Goal: Information Seeking & Learning: Compare options

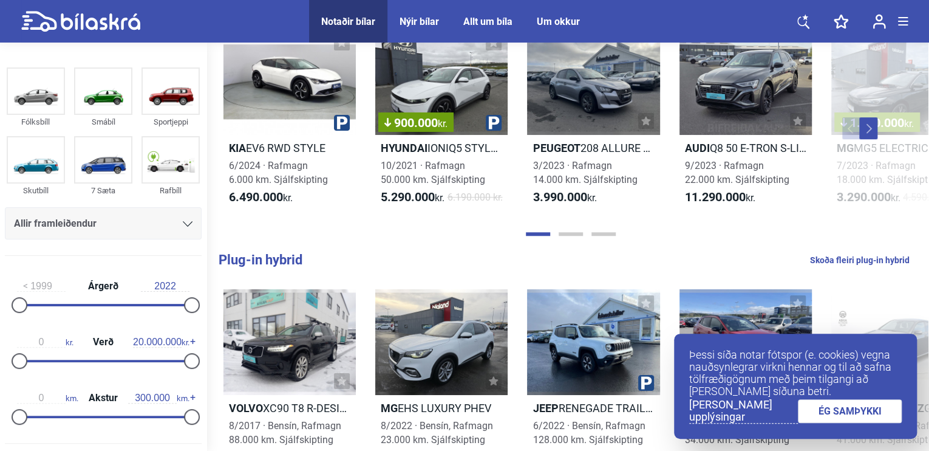
click at [97, 223] on div "Allir framleiðendur" at bounding box center [103, 223] width 179 height 17
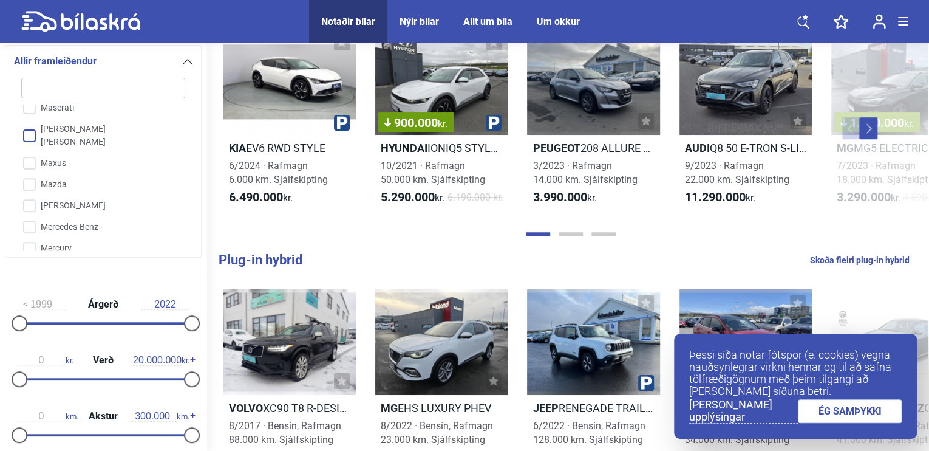
scroll to position [1797, 0]
click at [85, 212] on input "Mercedes-Benz" at bounding box center [95, 222] width 165 height 21
checkbox input "true"
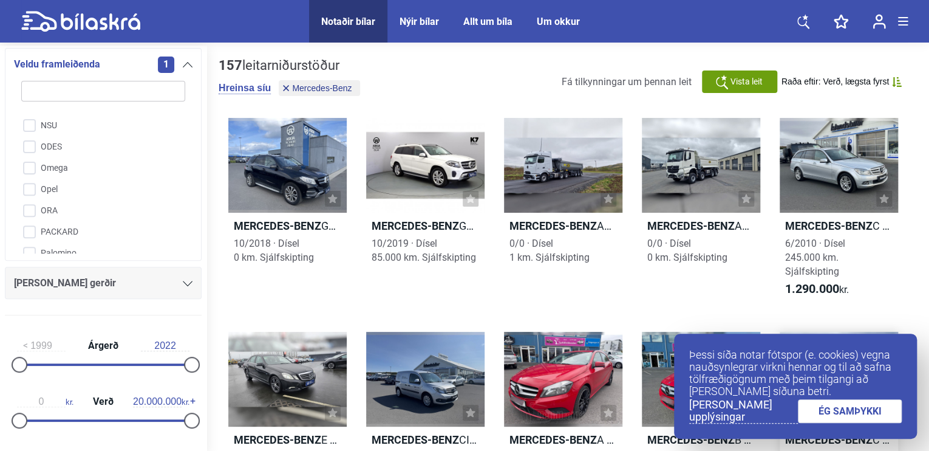
click at [843, 409] on link "ÉG SAMÞYKKI" at bounding box center [850, 411] width 104 height 24
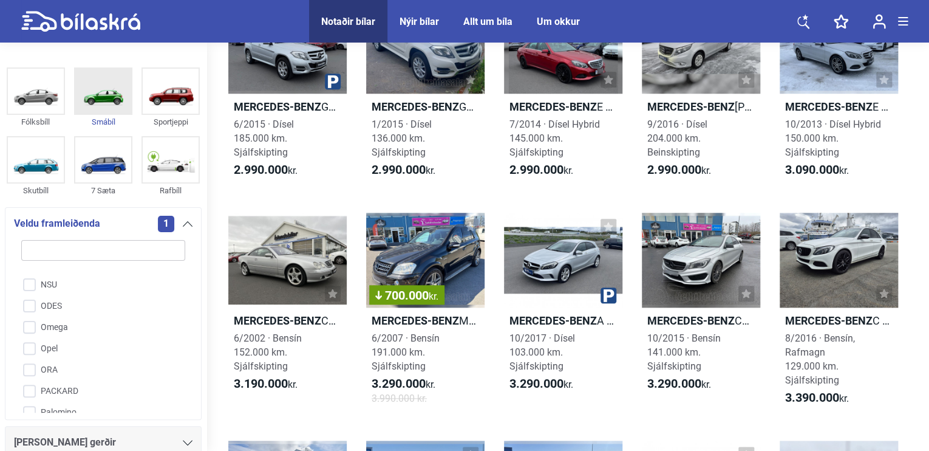
scroll to position [243, 0]
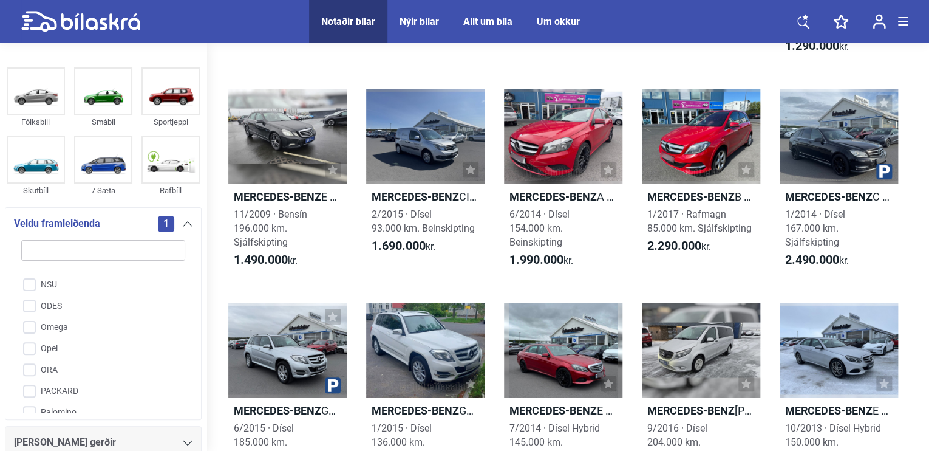
click at [52, 254] on input "search" at bounding box center [103, 250] width 164 height 21
type input "d"
checkbox input "false"
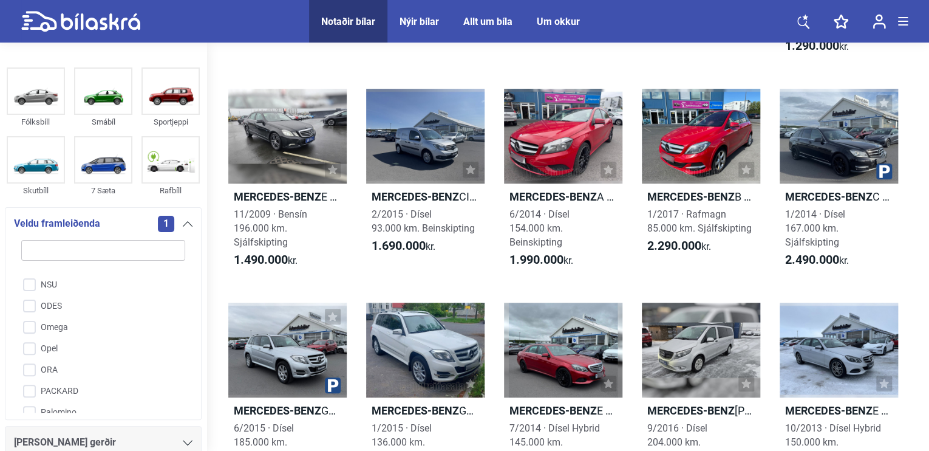
checkbox input "false"
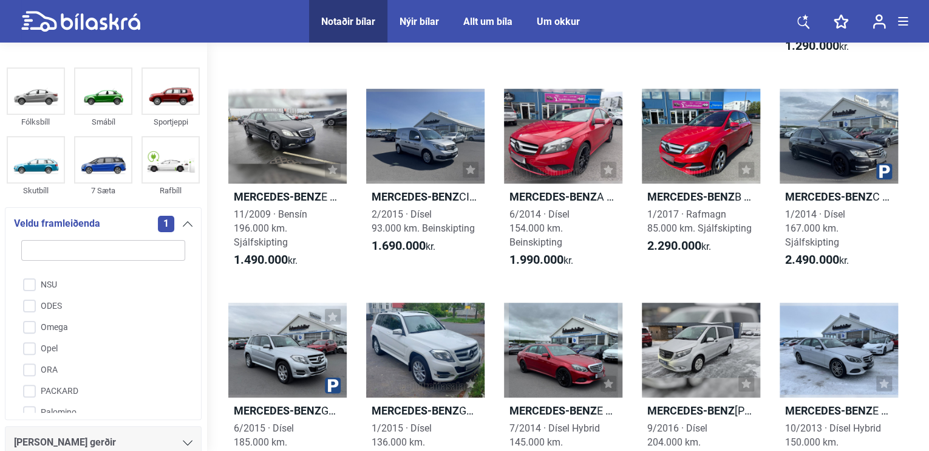
checkbox input "false"
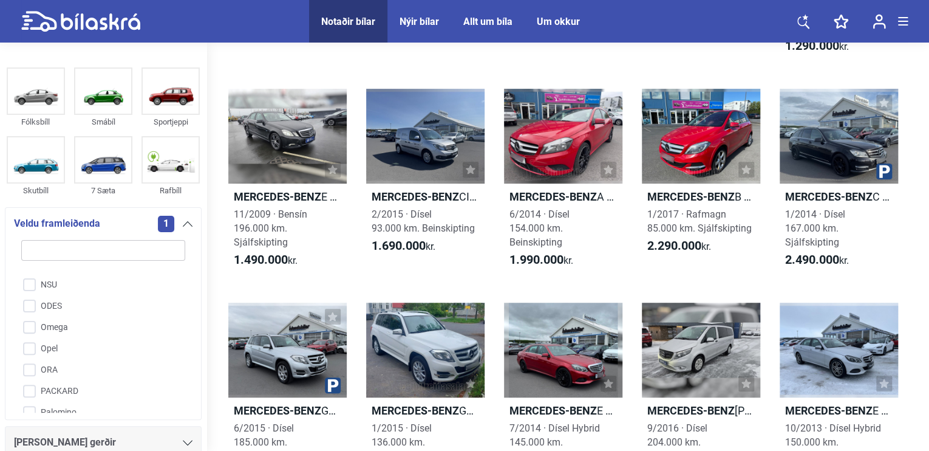
checkbox input "false"
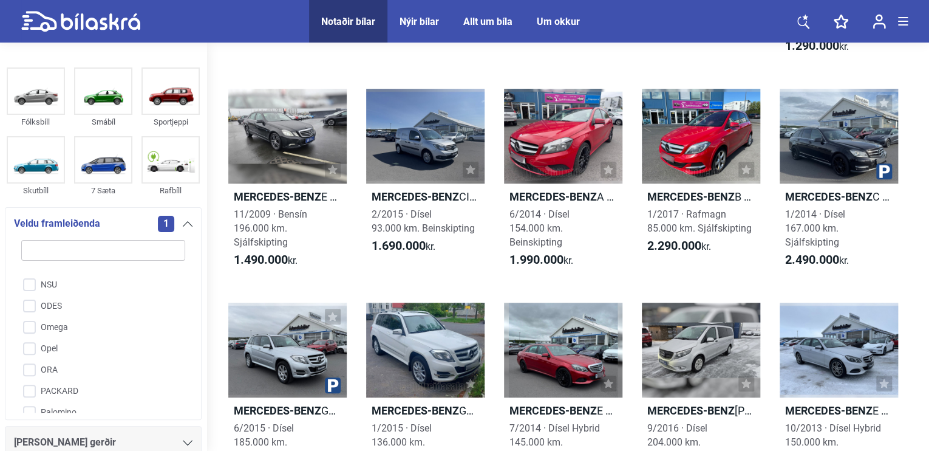
checkbox input "false"
type input "do"
checkbox input "false"
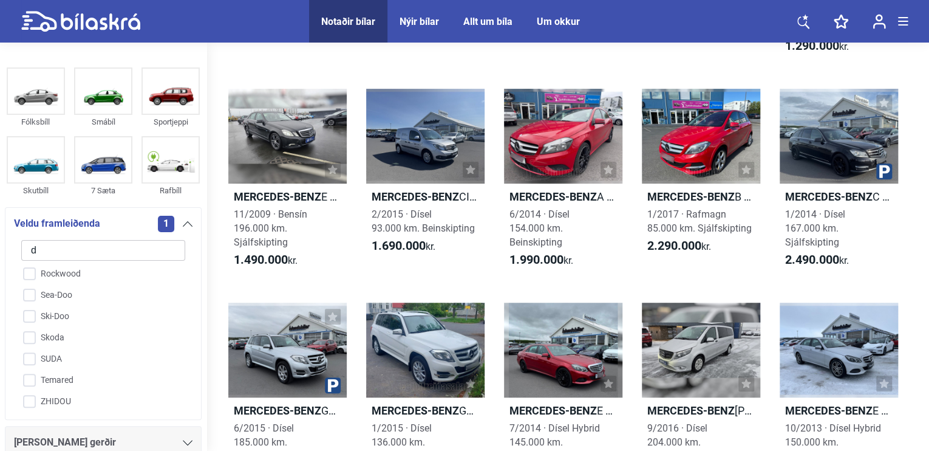
checkbox input "false"
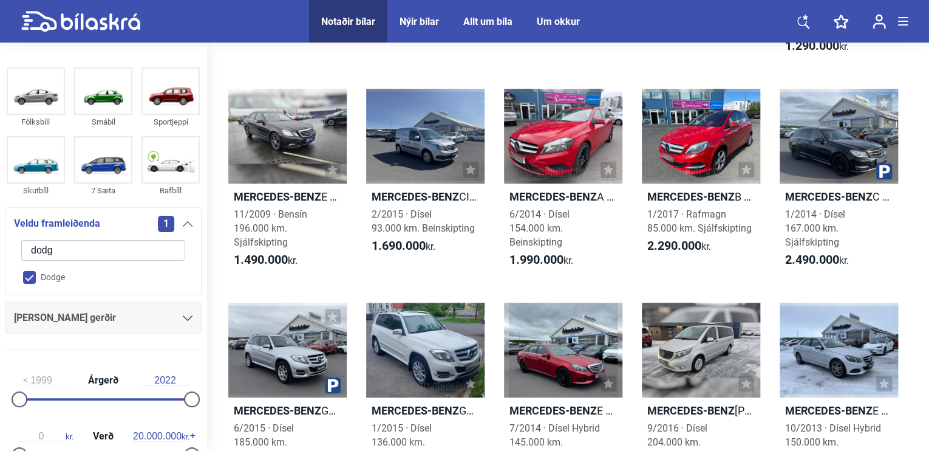
type input "dodge"
checkbox input "true"
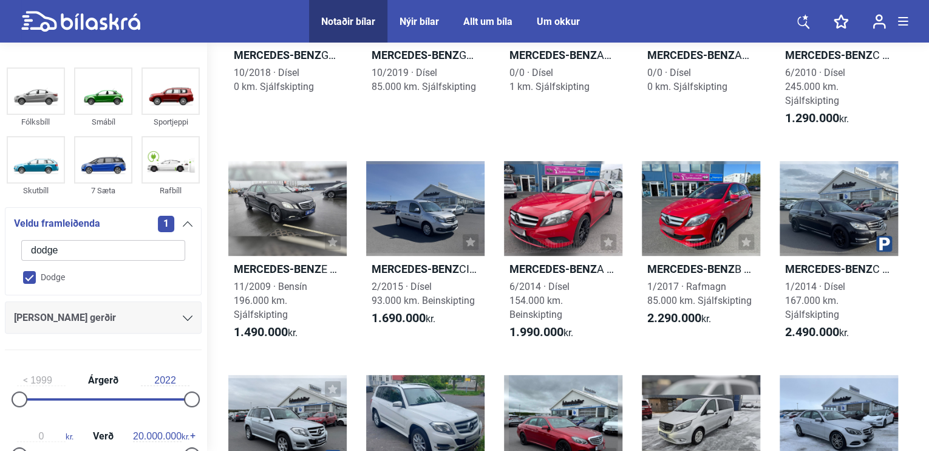
checkbox input "false"
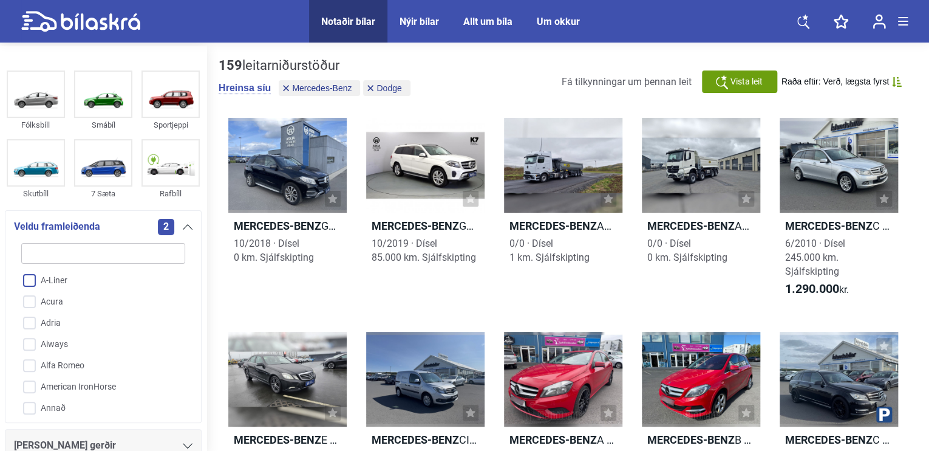
type input "d"
checkbox input "false"
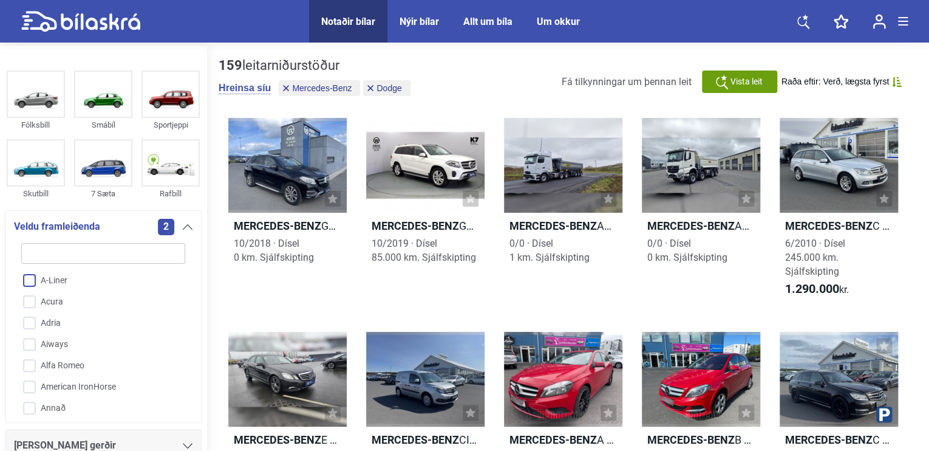
checkbox input "false"
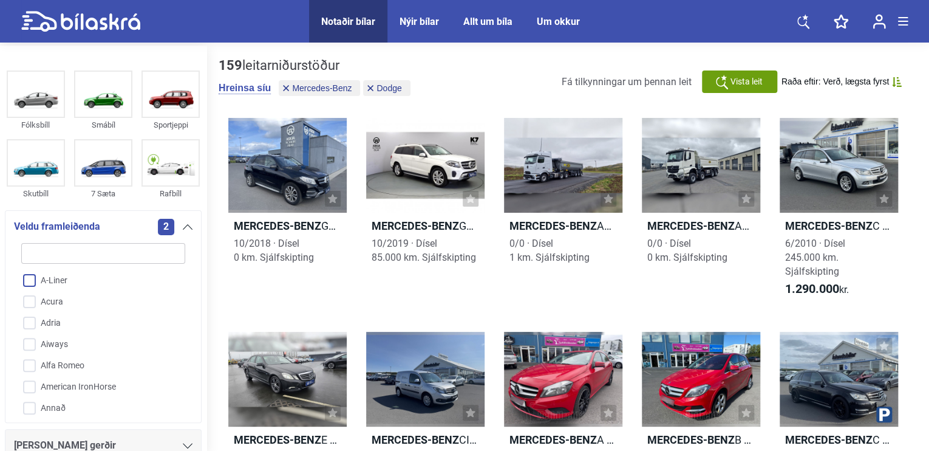
checkbox input "true"
checkbox input "false"
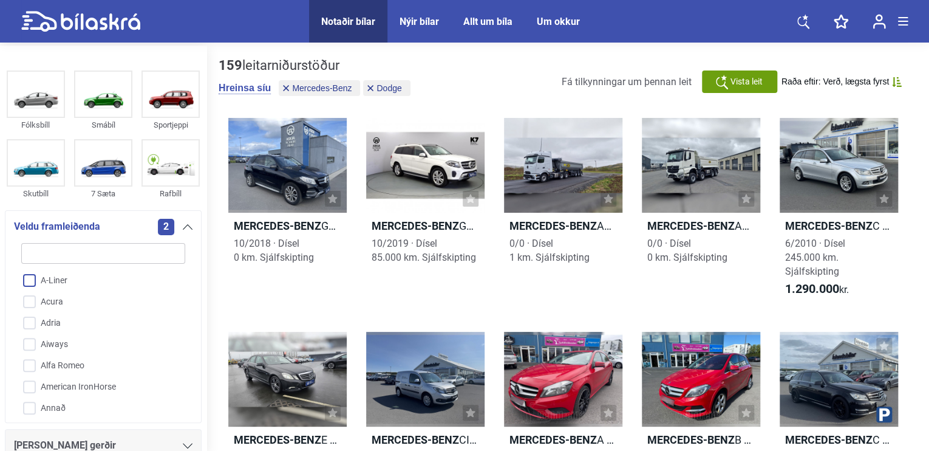
checkbox input "false"
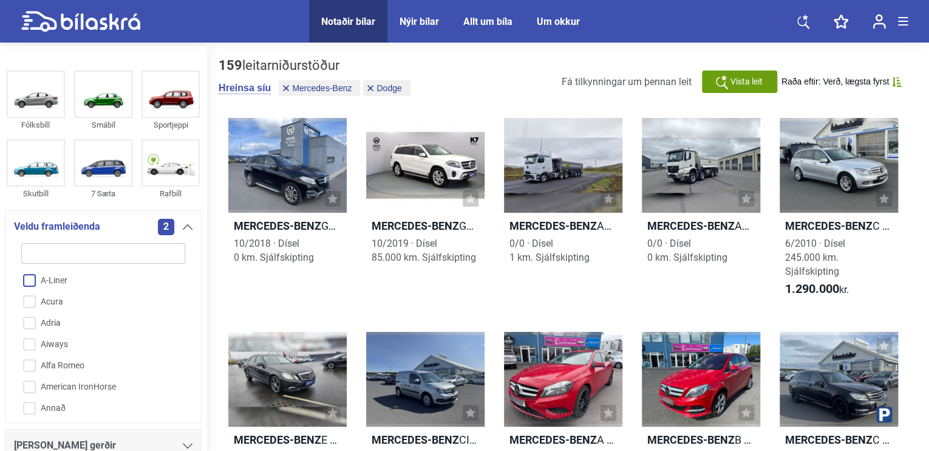
checkbox input "false"
type input "do"
checkbox input "true"
checkbox input "false"
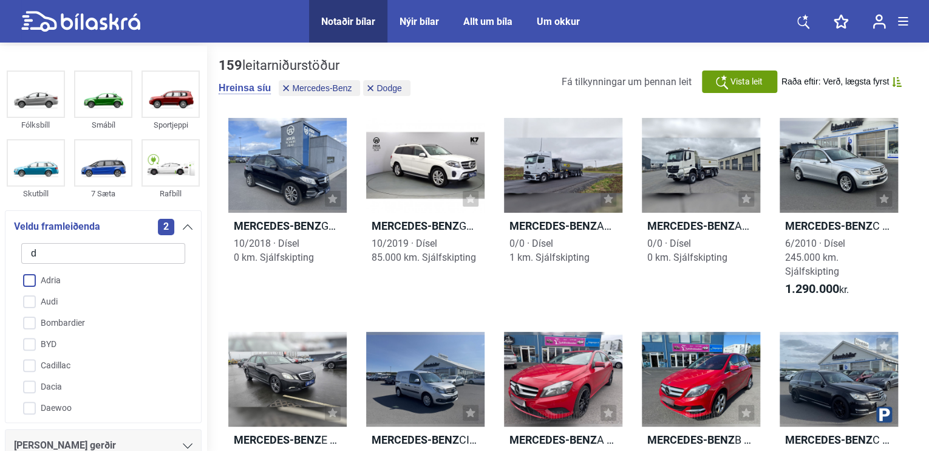
checkbox input "false"
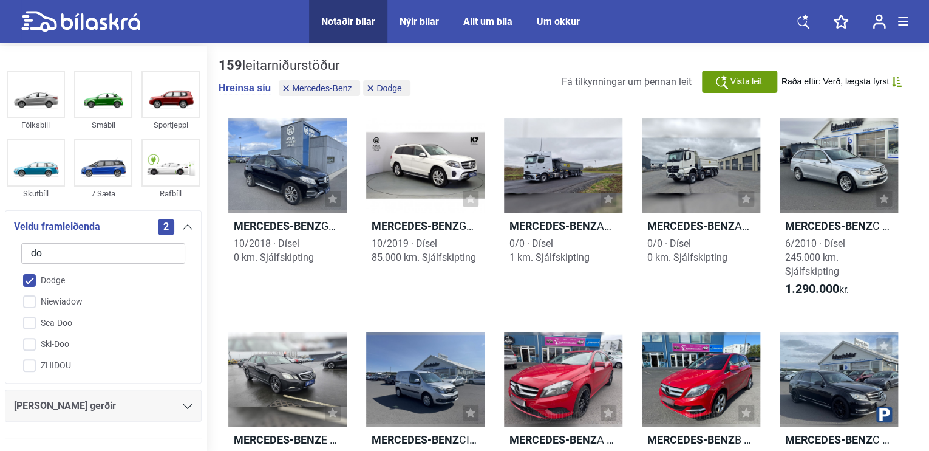
type input "do"
click at [36, 283] on input "Dodge" at bounding box center [95, 280] width 165 height 21
checkbox input "true"
click at [109, 257] on input "do" at bounding box center [103, 253] width 164 height 21
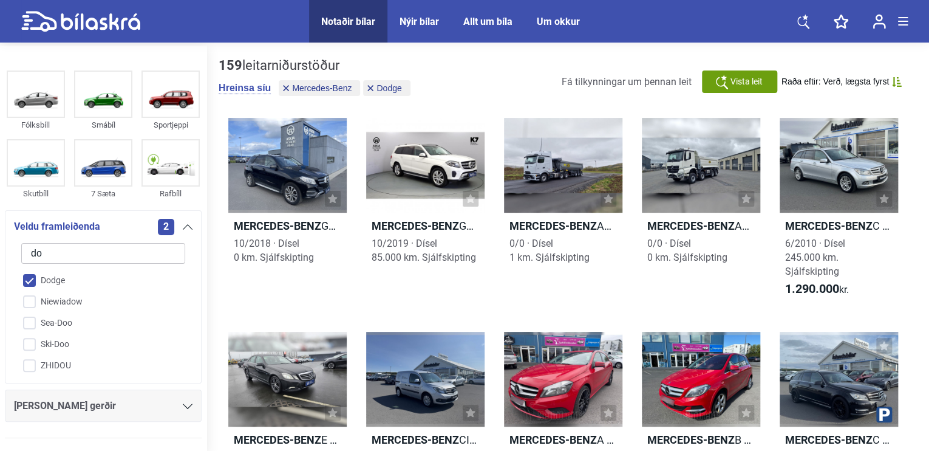
drag, startPoint x: 109, startPoint y: 257, endPoint x: 53, endPoint y: 260, distance: 56.0
click at [53, 260] on input "do" at bounding box center [103, 253] width 164 height 21
type input "m"
checkbox input "false"
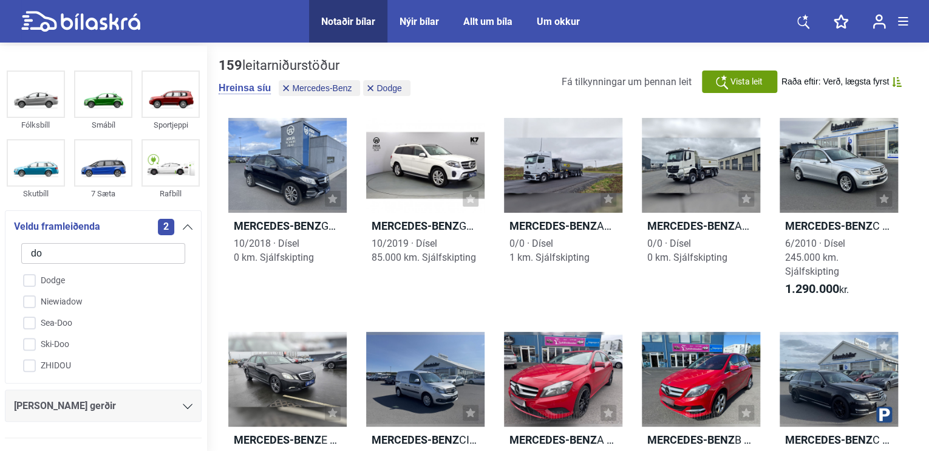
checkbox input "false"
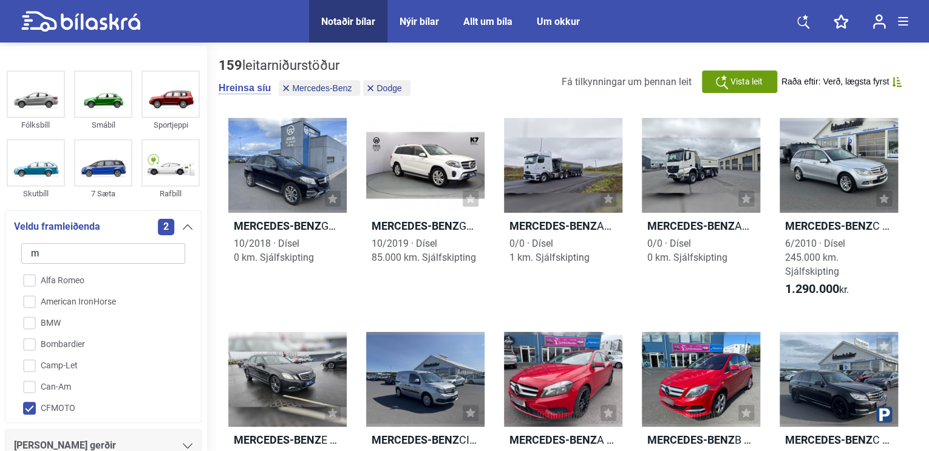
type input "me"
checkbox input "false"
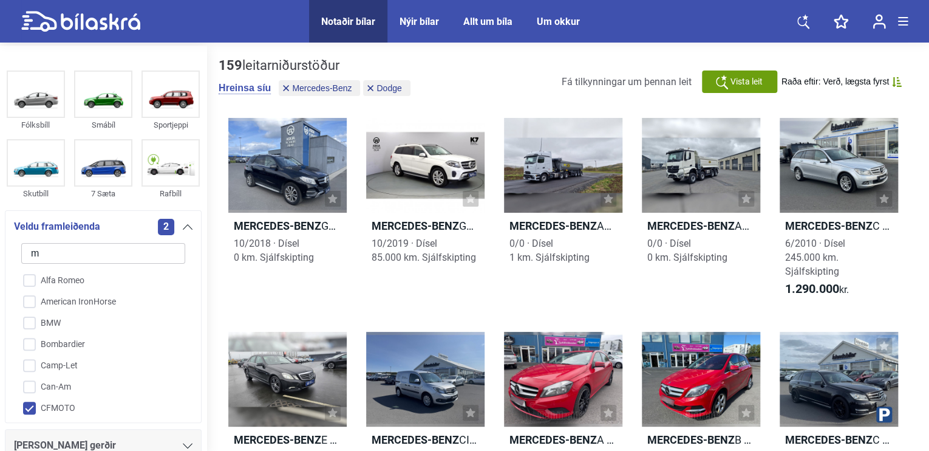
checkbox input "true"
checkbox input "false"
type input "mer"
checkbox input "false"
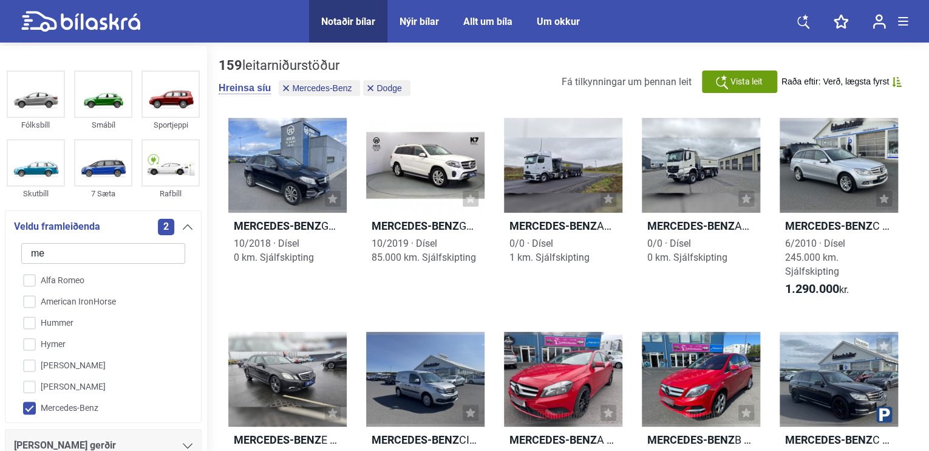
checkbox input "false"
checkbox input "true"
checkbox input "false"
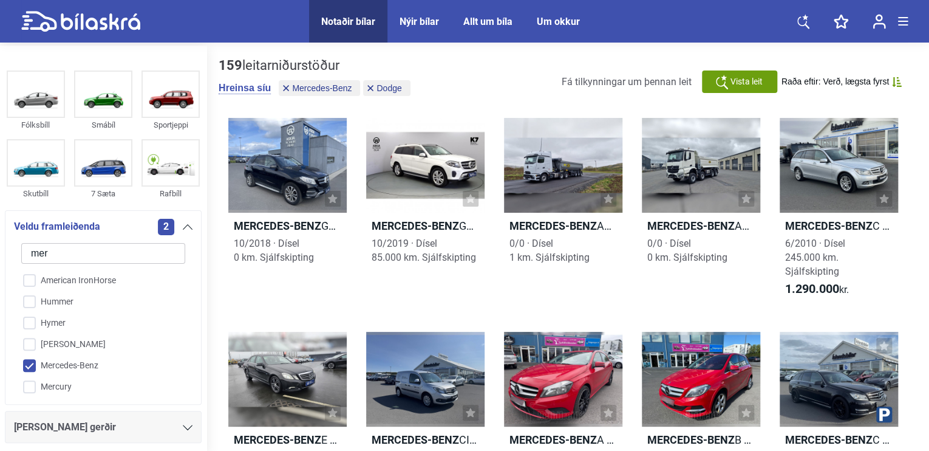
type input "mer"
click at [32, 369] on input "Mercedes-Benz" at bounding box center [95, 365] width 165 height 21
checkbox input "false"
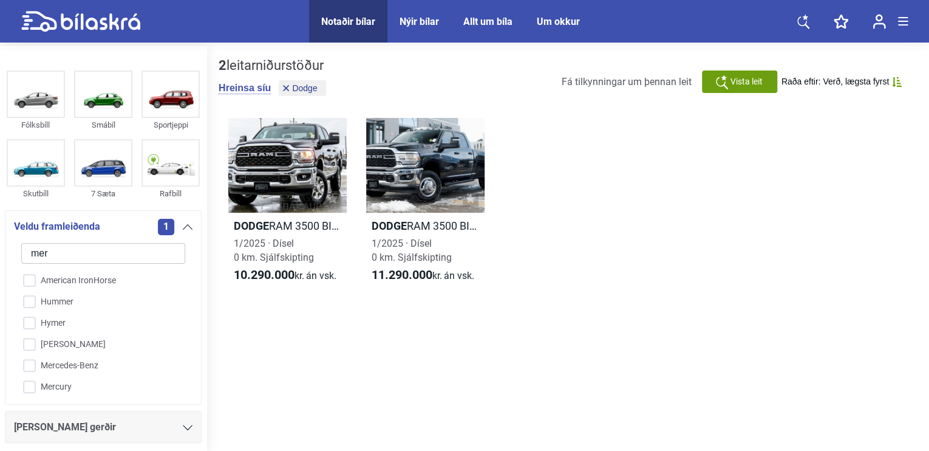
click at [61, 264] on div "mer American IronHorse Hummer Hymer [PERSON_NAME]-Benz Mercury" at bounding box center [103, 316] width 179 height 162
click at [59, 259] on input "mer" at bounding box center [103, 253] width 164 height 21
drag, startPoint x: 58, startPoint y: 258, endPoint x: 22, endPoint y: 258, distance: 35.8
click at [22, 258] on input "mer" at bounding box center [103, 253] width 164 height 21
type input "f"
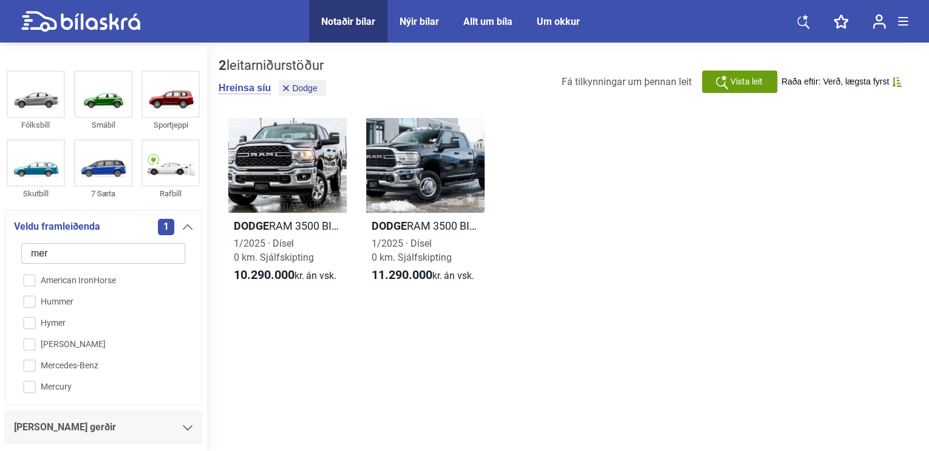
checkbox input "false"
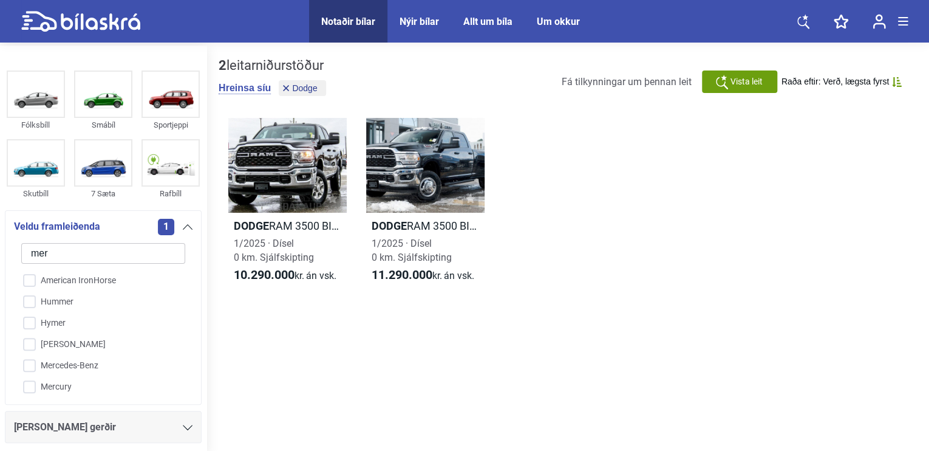
checkbox input "false"
type input "fo"
checkbox input "false"
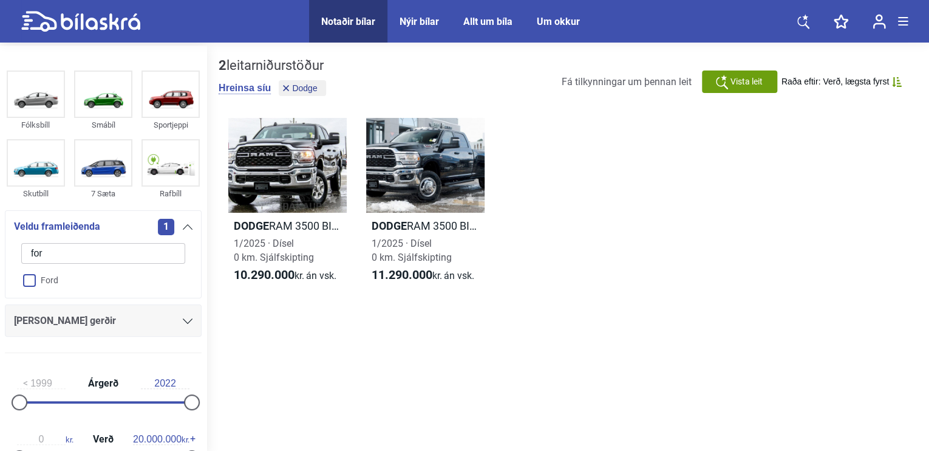
type input "for"
click at [33, 286] on input "Ford" at bounding box center [95, 280] width 165 height 21
checkbox input "true"
checkbox input "false"
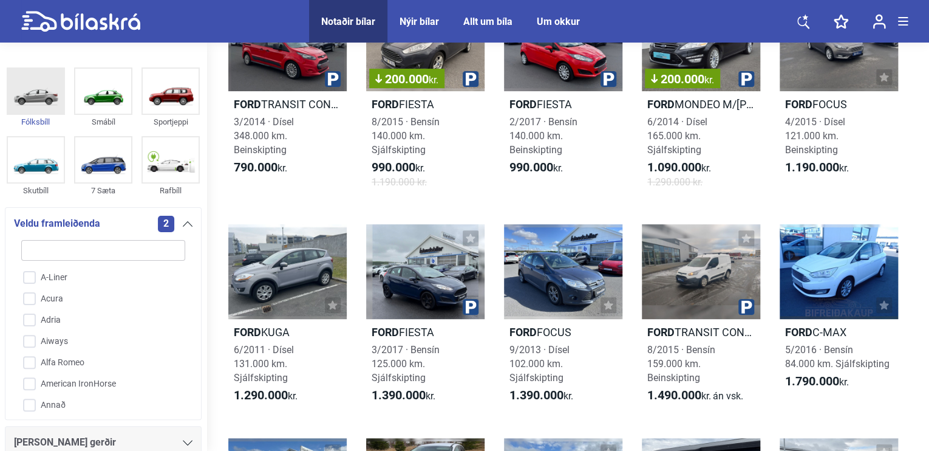
click at [39, 106] on img at bounding box center [36, 91] width 56 height 45
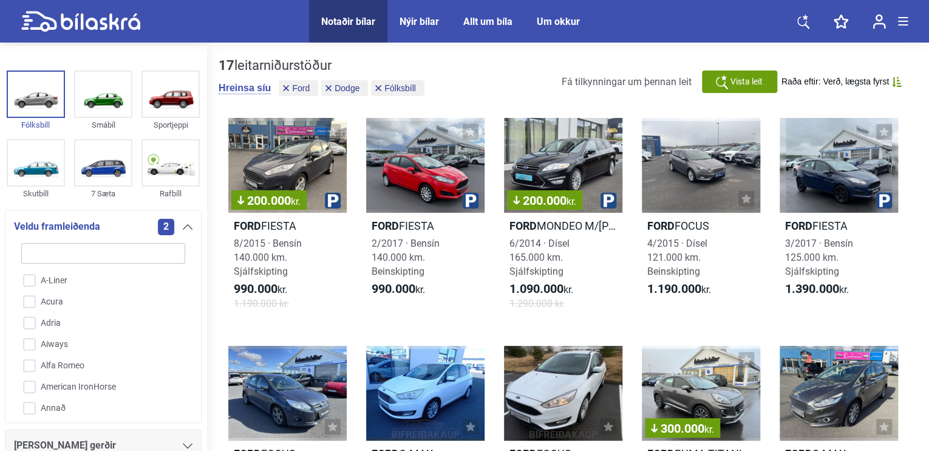
click at [146, 257] on input "search" at bounding box center [103, 253] width 164 height 21
click at [181, 230] on div "2" at bounding box center [175, 227] width 35 height 16
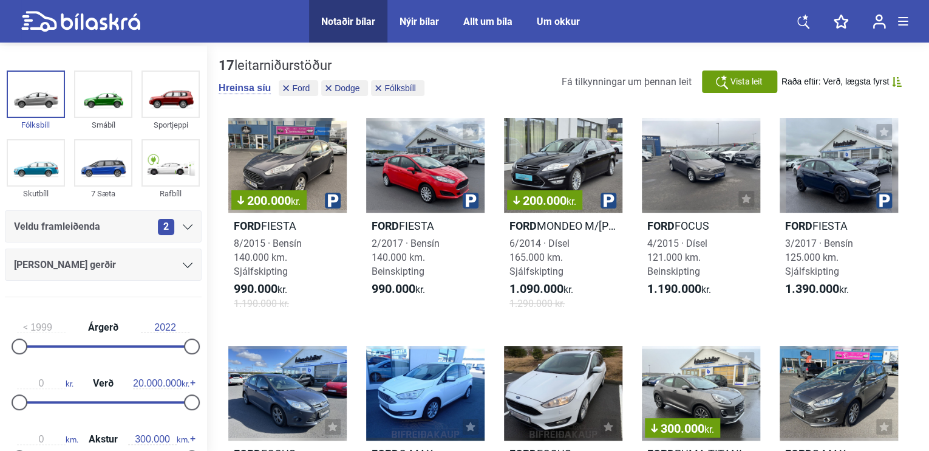
click at [169, 228] on span "2" at bounding box center [166, 227] width 16 height 16
